Goal: Navigation & Orientation: Understand site structure

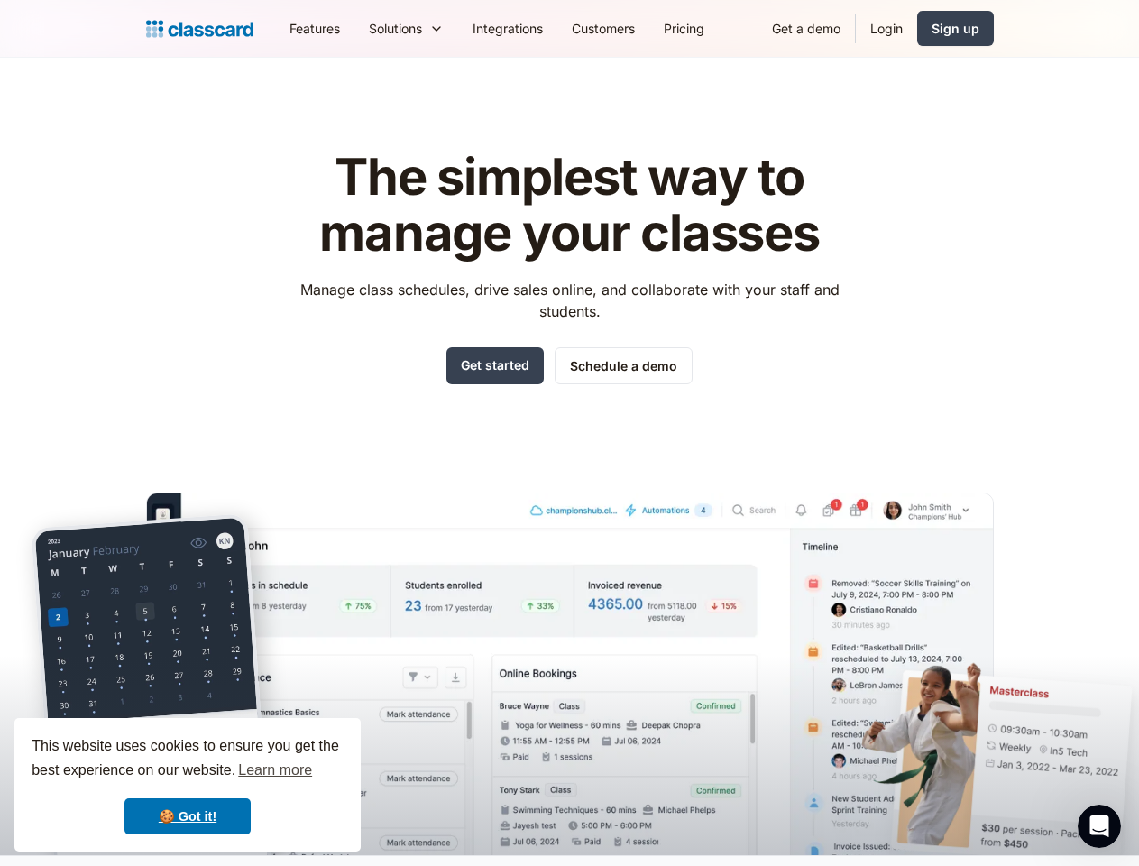
click at [569, 433] on div "The simplest way to manage your classes Manage class schedules, drive sales onl…" at bounding box center [570, 488] width 848 height 734
click at [188, 785] on div "This website uses cookies to ensure you get the best experience on our website.…" at bounding box center [187, 784] width 346 height 133
click at [634, 28] on nav "Features Resources Blog The latest industry news, updates and info. Customer st…" at bounding box center [634, 28] width 719 height 41
click at [354, 28] on div "Solutions Sports academy Swim school Dance studio Gymnastics Music school Marti…" at bounding box center [406, 28] width 104 height 41
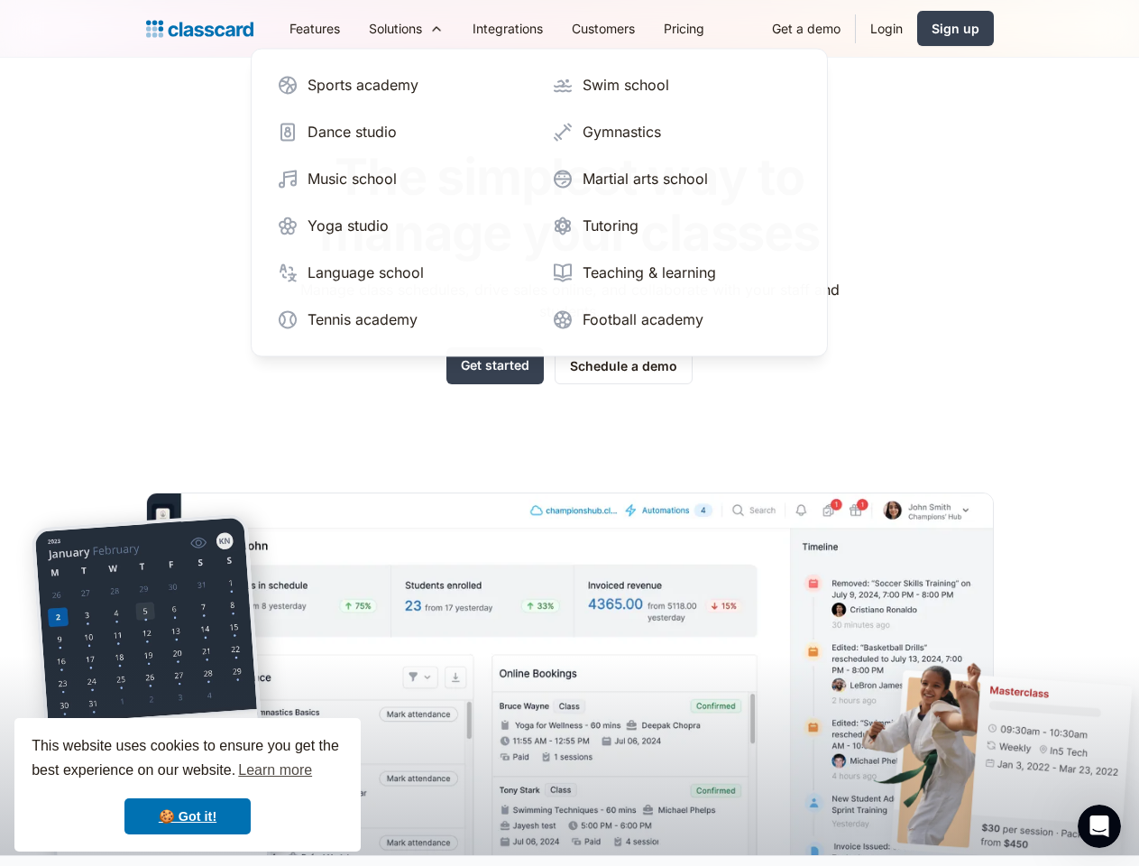
click at [1099, 826] on icon "Open Intercom Messenger" at bounding box center [1100, 827] width 30 height 30
